Goal: Task Accomplishment & Management: Use online tool/utility

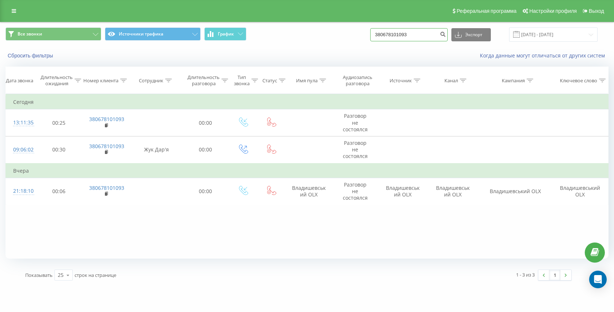
click at [416, 30] on input "380678101093" at bounding box center [409, 34] width 78 height 13
paste input "380956281156"
type input "380956281156"
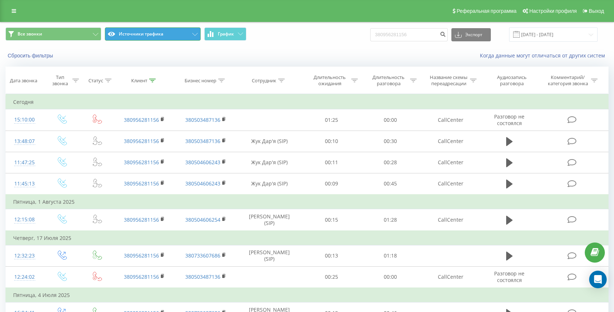
click at [152, 34] on button "Источники трафика" at bounding box center [153, 33] width 96 height 13
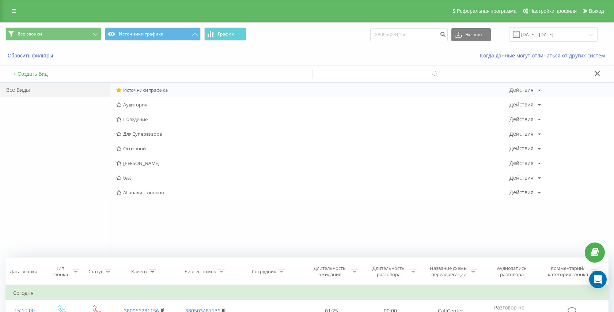
click at [144, 88] on span "Источники трафика" at bounding box center [312, 89] width 393 height 5
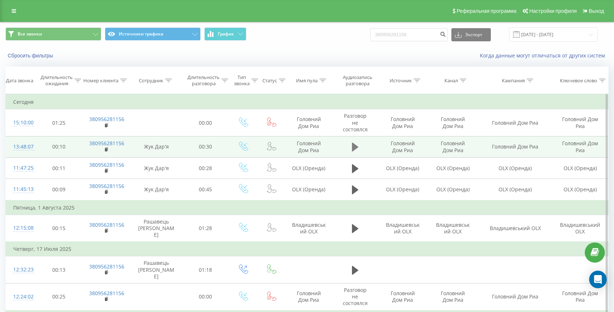
click at [352, 146] on icon at bounding box center [355, 147] width 7 height 9
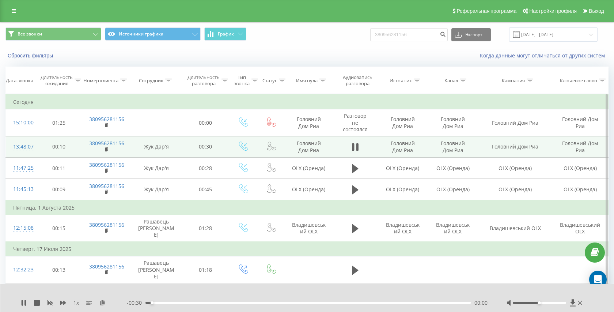
click at [200, 302] on div "00:00" at bounding box center [308, 303] width 325 height 2
click at [389, 303] on div "00:12" at bounding box center [308, 303] width 325 height 2
click at [272, 303] on div "00:12" at bounding box center [270, 302] width 3 height 3
click at [389, 303] on div "00:23" at bounding box center [389, 302] width 3 height 3
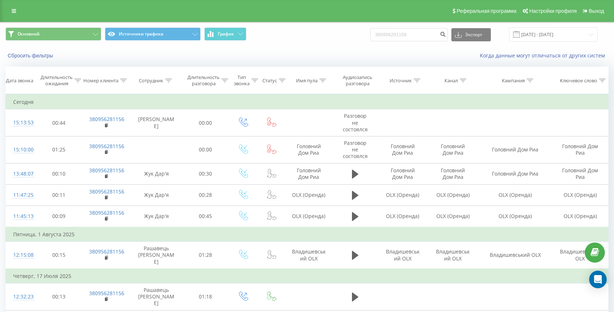
click at [15, 10] on icon at bounding box center [14, 10] width 4 height 5
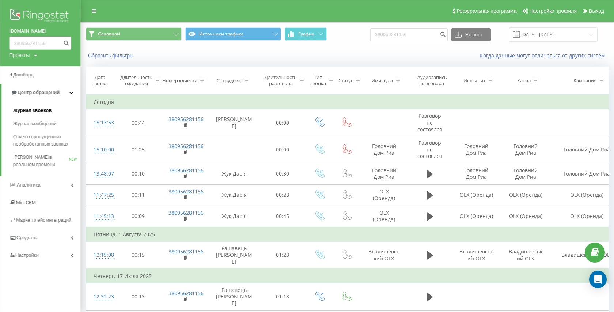
click at [20, 108] on span "Журнал звонков" at bounding box center [32, 110] width 38 height 7
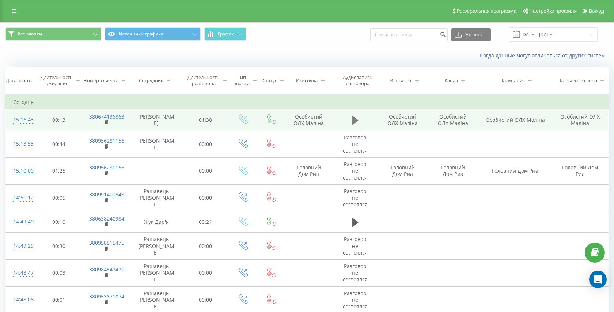
click at [355, 117] on icon at bounding box center [355, 120] width 7 height 10
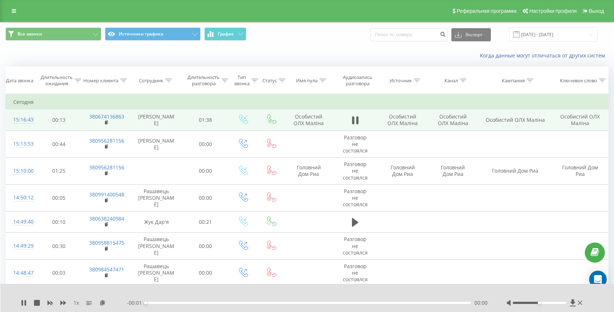
click at [256, 302] on div "00:00" at bounding box center [308, 303] width 325 height 2
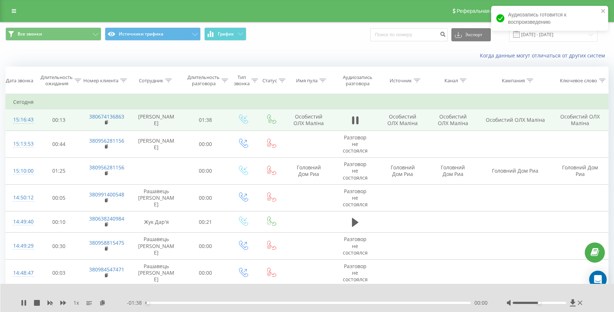
click at [279, 302] on div "00:00" at bounding box center [308, 303] width 325 height 2
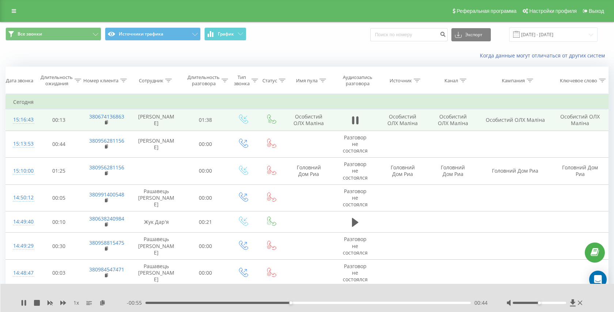
click at [184, 302] on div "00:44" at bounding box center [308, 303] width 325 height 2
click at [169, 302] on div "00:12" at bounding box center [308, 303] width 325 height 2
click at [229, 303] on div "00:21" at bounding box center [308, 303] width 325 height 2
click at [239, 303] on div "00:26" at bounding box center [308, 303] width 325 height 2
click at [253, 304] on div "- 01:10 00:29 00:29" at bounding box center [308, 302] width 362 height 7
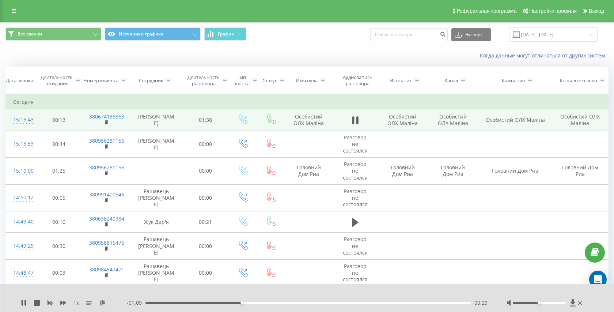
click at [265, 303] on div "00:29" at bounding box center [308, 303] width 325 height 2
click at [281, 303] on div "00:36" at bounding box center [308, 303] width 325 height 2
click at [301, 302] on div "00:45" at bounding box center [308, 303] width 325 height 2
click at [311, 302] on div "00:47" at bounding box center [308, 303] width 325 height 2
click at [325, 302] on div "00:51" at bounding box center [308, 303] width 325 height 2
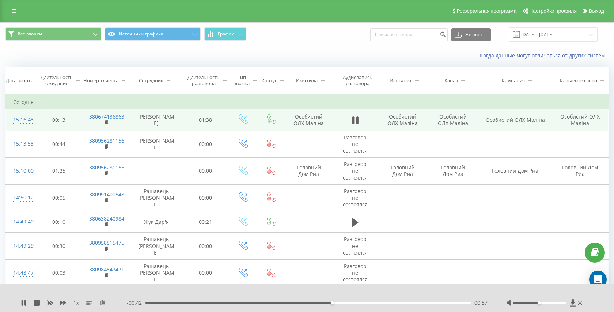
click at [340, 302] on div "00:57" at bounding box center [308, 303] width 325 height 2
click at [337, 303] on div "01:03" at bounding box center [308, 303] width 325 height 2
click at [361, 303] on div "01:01" at bounding box center [308, 303] width 325 height 2
click at [357, 118] on icon at bounding box center [357, 120] width 2 height 8
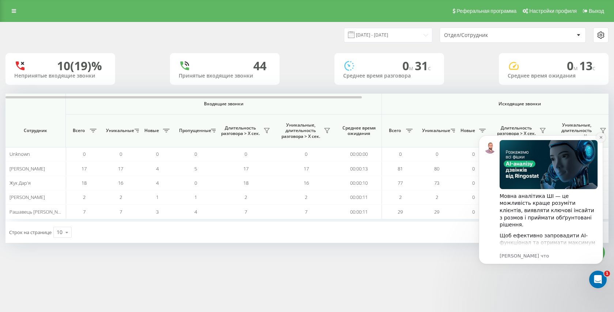
click at [601, 136] on icon "Dismiss notification" at bounding box center [601, 137] width 4 height 4
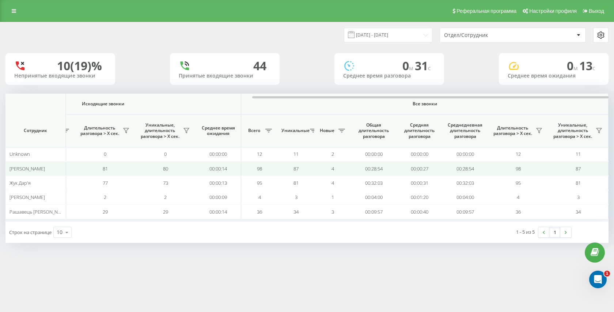
scroll to position [0, 416]
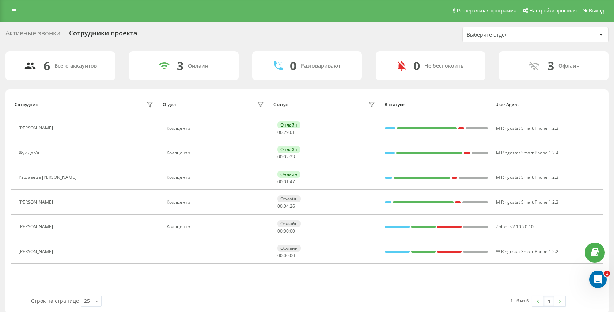
scroll to position [2, 0]
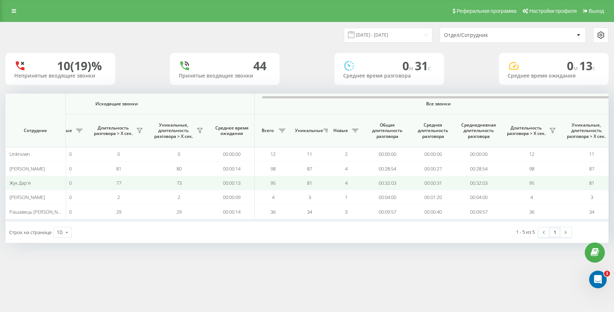
scroll to position [0, 417]
